Goal: Information Seeking & Learning: Understand process/instructions

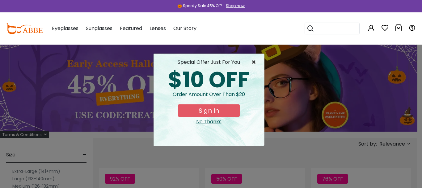
click at [253, 62] on span "×" at bounding box center [256, 61] width 8 height 7
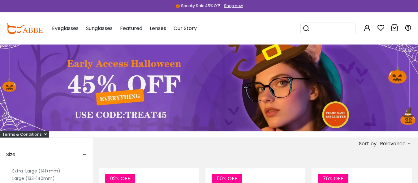
click at [34, 134] on div "Terms & Conditions" at bounding box center [24, 134] width 49 height 6
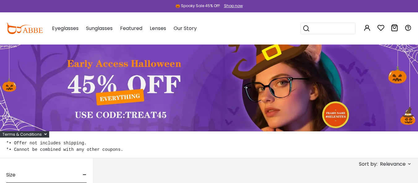
scroll to position [62, 0]
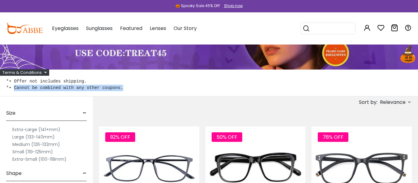
drag, startPoint x: 14, startPoint y: 88, endPoint x: 113, endPoint y: 88, distance: 99.2
click at [113, 88] on pre "*• Offer not includes shipping. *• Cannot be combined with any other coupons." at bounding box center [208, 84] width 405 height 13
copy pre "Cannot be combined with any other coupons."
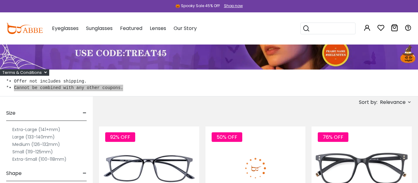
scroll to position [0, 0]
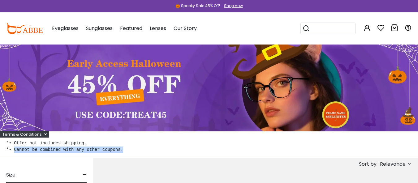
click at [30, 32] on img at bounding box center [24, 28] width 36 height 11
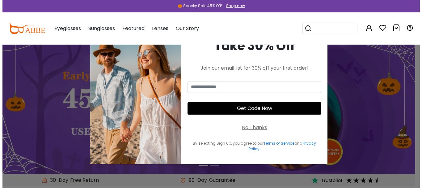
scroll to position [62, 0]
